Goal: Task Accomplishment & Management: Manage account settings

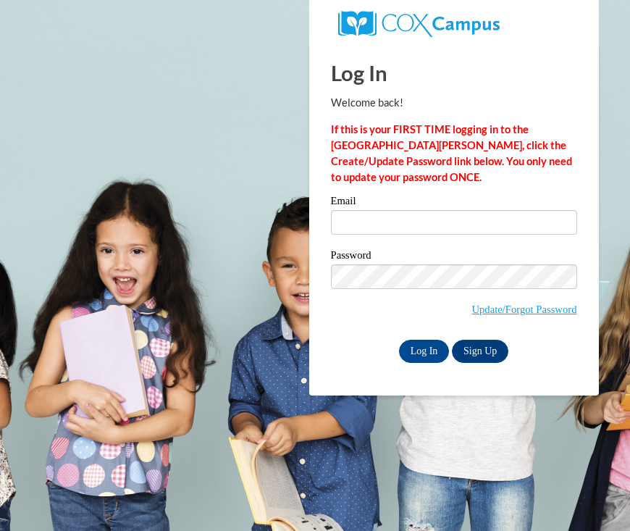
click at [359, 239] on div "Email" at bounding box center [454, 221] width 246 height 50
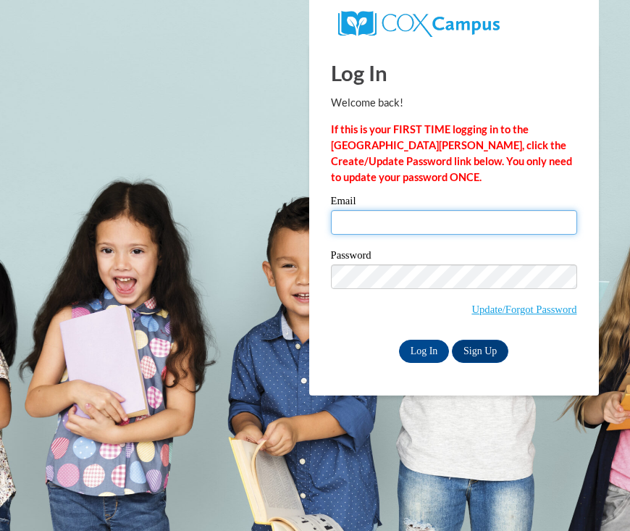
click at [359, 220] on input "Email" at bounding box center [454, 222] width 246 height 25
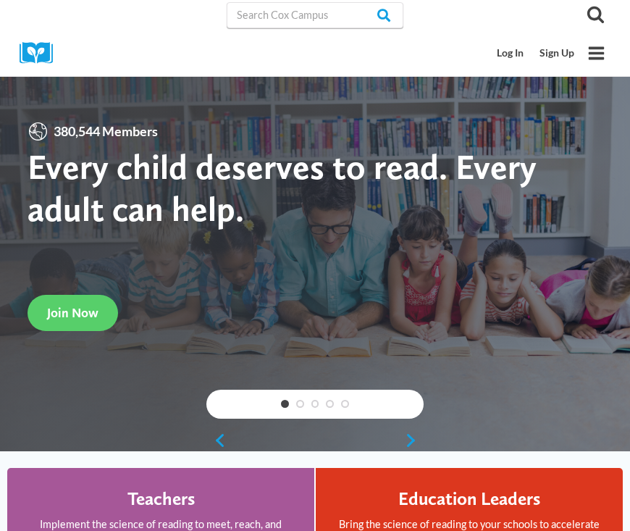
click at [49, 49] on img at bounding box center [41, 53] width 43 height 22
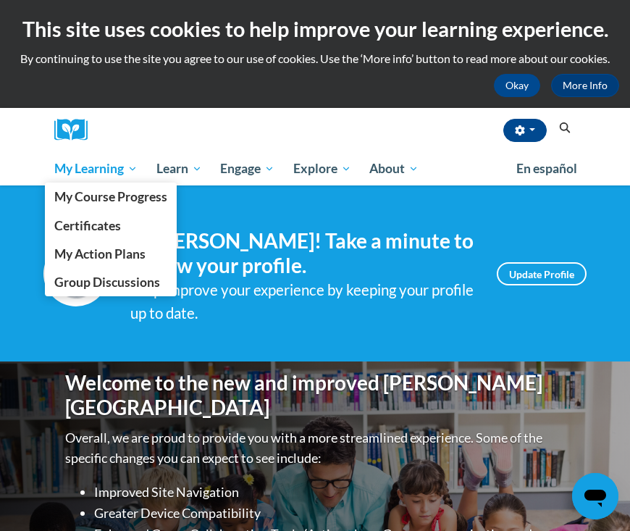
click at [109, 179] on link "My Learning" at bounding box center [96, 168] width 102 height 33
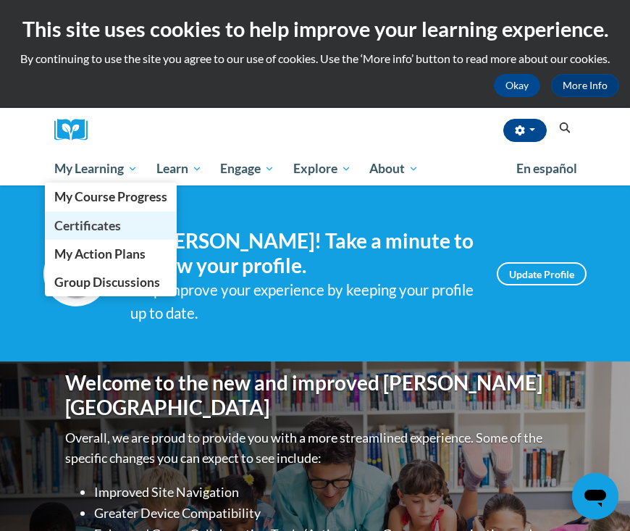
click at [88, 224] on span "Certificates" at bounding box center [87, 225] width 67 height 15
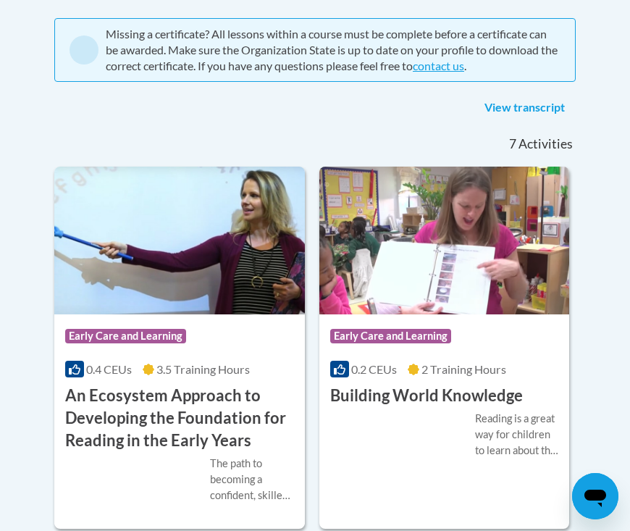
scroll to position [290, 0]
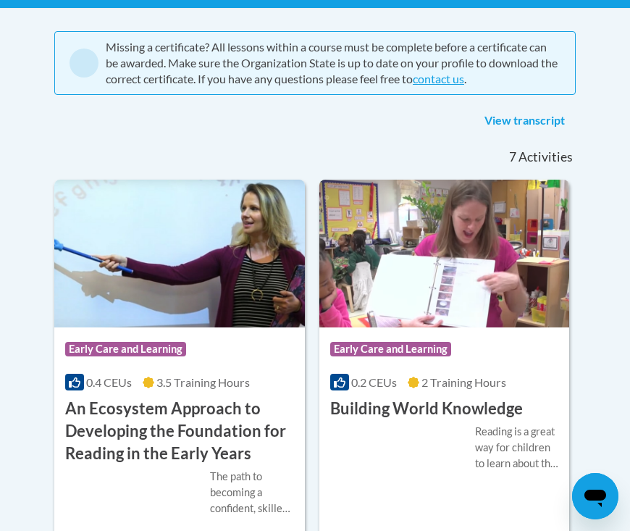
click at [519, 114] on link "View transcript" at bounding box center [525, 120] width 102 height 23
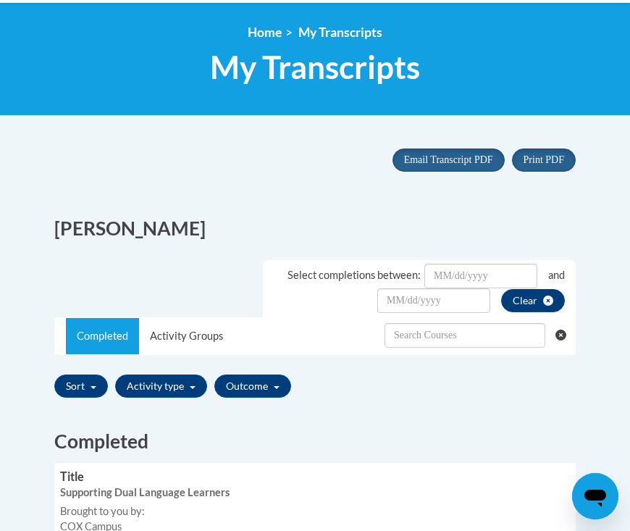
scroll to position [182, 0]
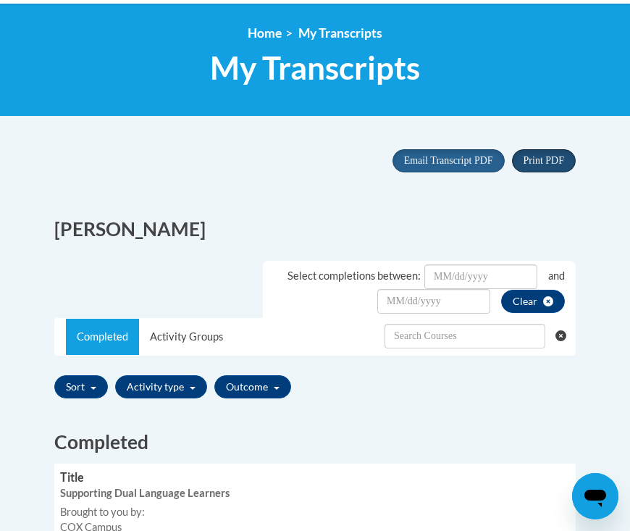
click at [548, 150] on button "Print PDF" at bounding box center [544, 160] width 64 height 23
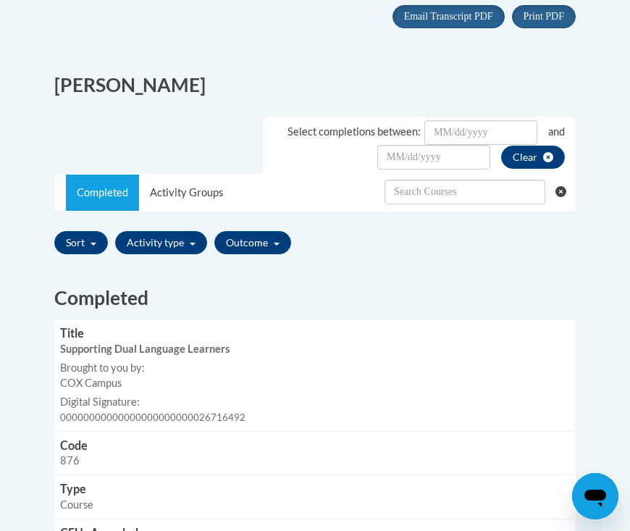
scroll to position [429, 0]
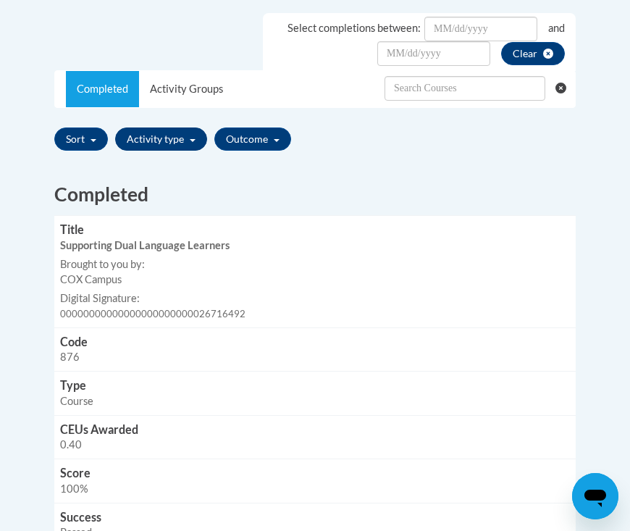
click at [188, 134] on button "Activity type" at bounding box center [161, 138] width 92 height 23
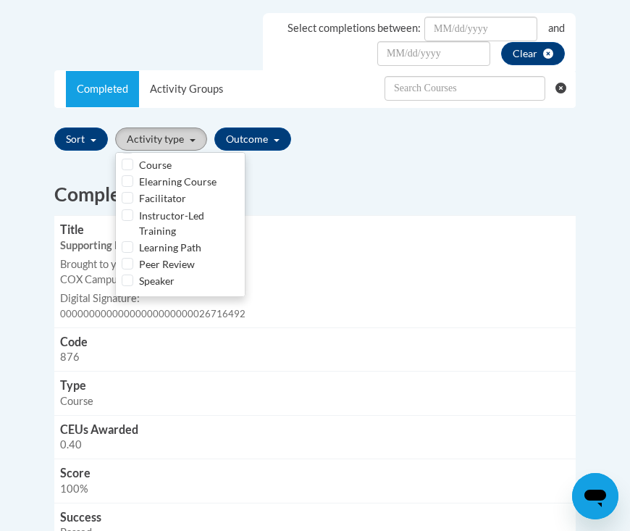
scroll to position [52, 0]
click at [90, 130] on button "Sort" at bounding box center [81, 138] width 54 height 23
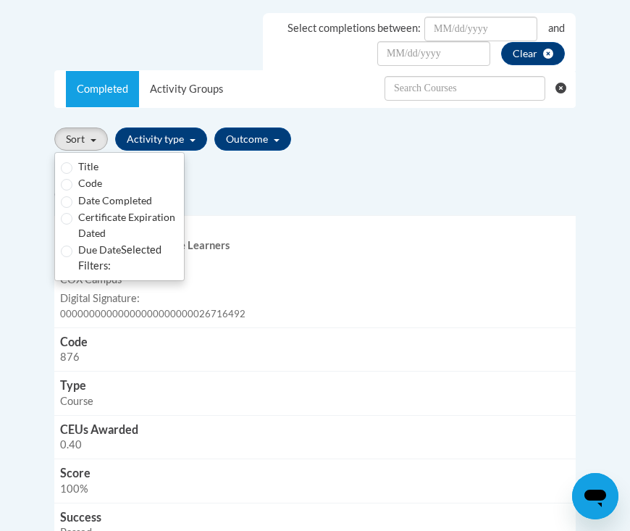
click at [251, 195] on h2 "Completed" at bounding box center [314, 194] width 521 height 27
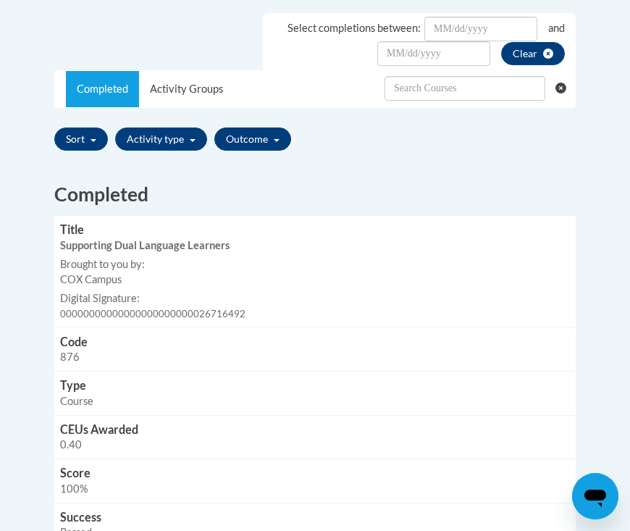
click at [266, 145] on button "Outcome" at bounding box center [252, 138] width 77 height 23
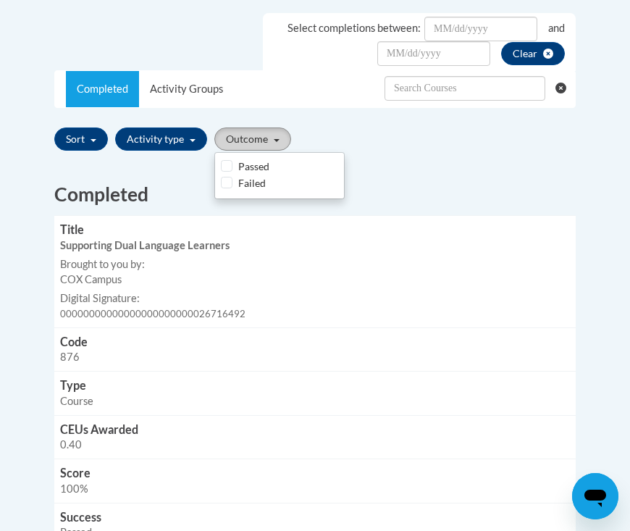
click at [266, 145] on button "Outcome" at bounding box center [252, 138] width 77 height 23
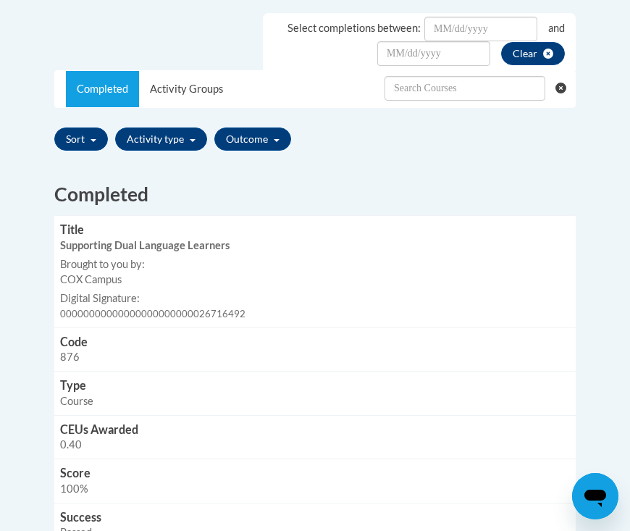
click at [401, 142] on div "Sort Title Code Date Completed Certificate Expiration Dated Due Date Selected F…" at bounding box center [314, 139] width 521 height 34
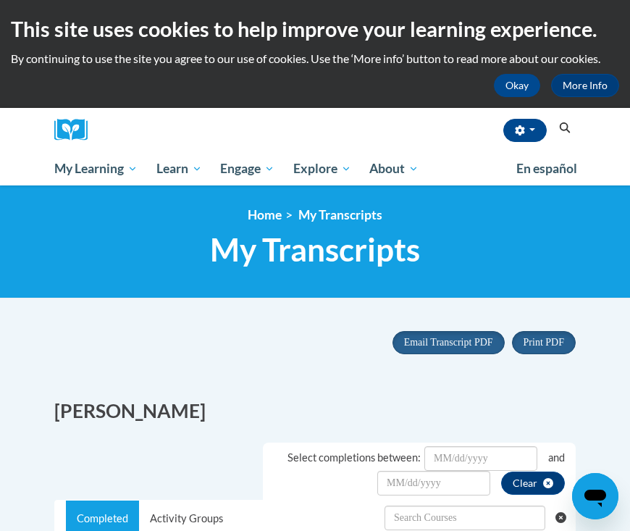
scroll to position [0, 0]
